Goal: Navigation & Orientation: Find specific page/section

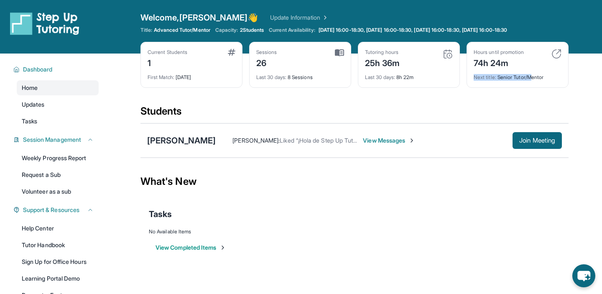
drag, startPoint x: 474, startPoint y: 79, endPoint x: 544, endPoint y: 79, distance: 69.8
click at [544, 79] on div "Next title : Senior Tutor/Mentor" at bounding box center [518, 75] width 88 height 12
click at [560, 52] on img at bounding box center [556, 54] width 10 height 10
drag, startPoint x: 469, startPoint y: 80, endPoint x: 568, endPoint y: 89, distance: 99.4
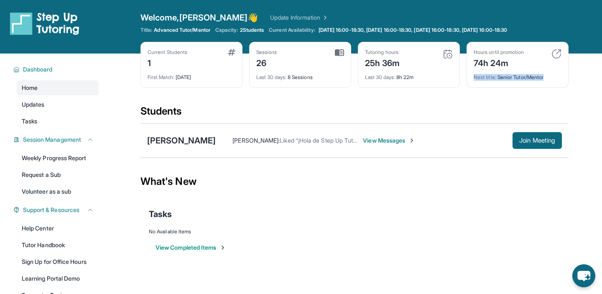
click at [568, 89] on div "Current Students 1 First Match : [DATE] Sessions 26 Last 30 days : 8 Sessions T…" at bounding box center [354, 73] width 428 height 63
click at [559, 91] on div "Current Students 1 First Match : [DATE] Sessions 26 Last 30 days : 8 Sessions T…" at bounding box center [354, 73] width 428 height 63
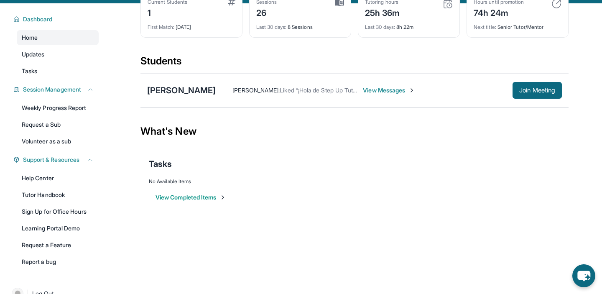
scroll to position [67, 0]
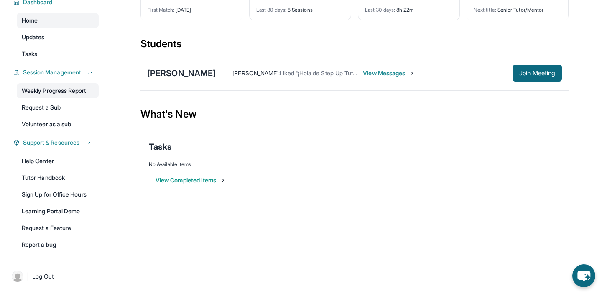
click at [79, 87] on link "Weekly Progress Report" at bounding box center [58, 90] width 82 height 15
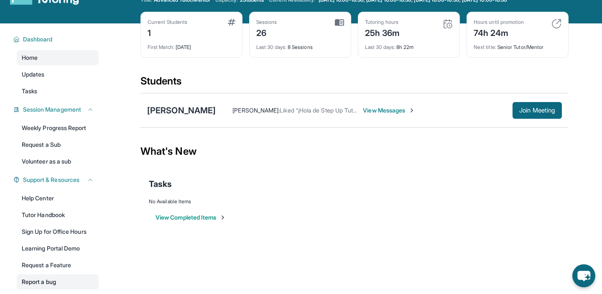
scroll to position [27, 0]
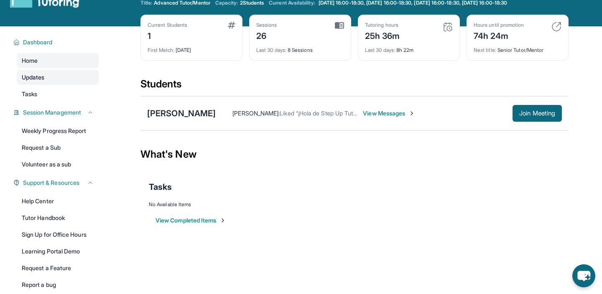
click at [78, 74] on link "Updates" at bounding box center [58, 77] width 82 height 15
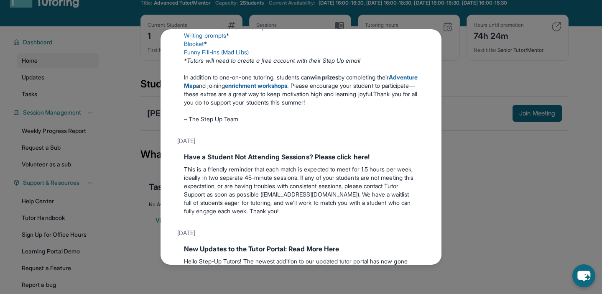
scroll to position [0, 0]
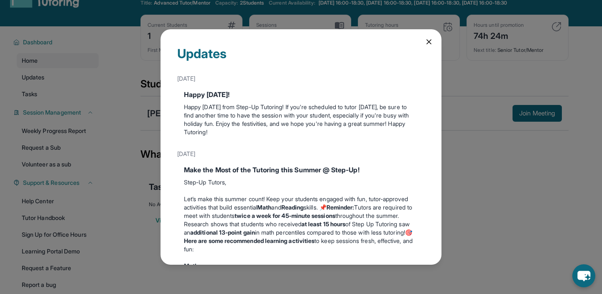
click at [119, 102] on div "Updates [DATE] Happy [DATE]! Happy [DATE] from Step-Up Tutoring! If you're sche…" at bounding box center [301, 147] width 602 height 294
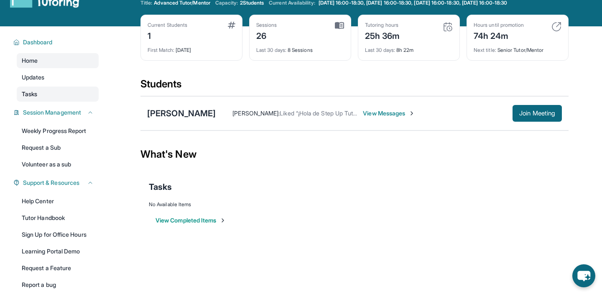
click at [63, 93] on link "Tasks" at bounding box center [58, 94] width 82 height 15
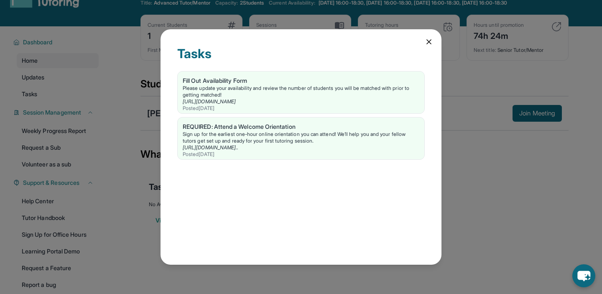
click at [425, 45] on icon at bounding box center [429, 42] width 8 height 8
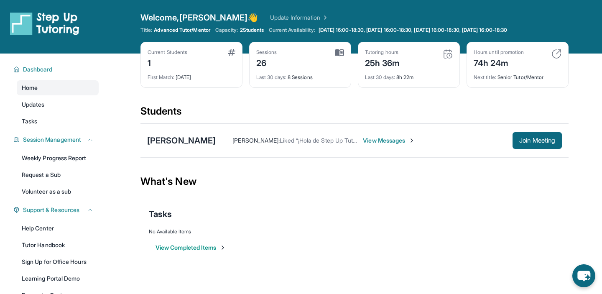
click at [169, 25] on div "Welcome, [PERSON_NAME] 👋 Update Information Title: Advanced Tutor/Mentor Capaci…" at bounding box center [354, 27] width 428 height 30
drag, startPoint x: 154, startPoint y: 31, endPoint x: 236, endPoint y: 37, distance: 81.8
click at [234, 36] on div "Welcome, [PERSON_NAME] 👋 Update Information Title: Advanced Tutor/Mentor Capaci…" at bounding box center [354, 27] width 428 height 30
click at [236, 37] on div "Welcome, [PERSON_NAME] 👋 Update Information Title: Advanced Tutor/Mentor Capaci…" at bounding box center [354, 27] width 428 height 30
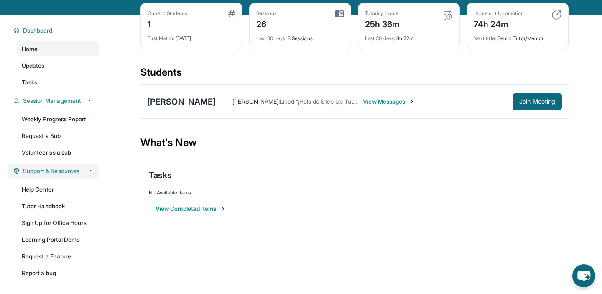
scroll to position [56, 0]
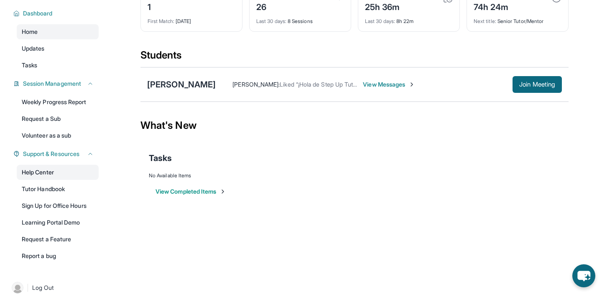
click at [51, 173] on link "Help Center" at bounding box center [58, 172] width 82 height 15
